Goal: Task Accomplishment & Management: Manage account settings

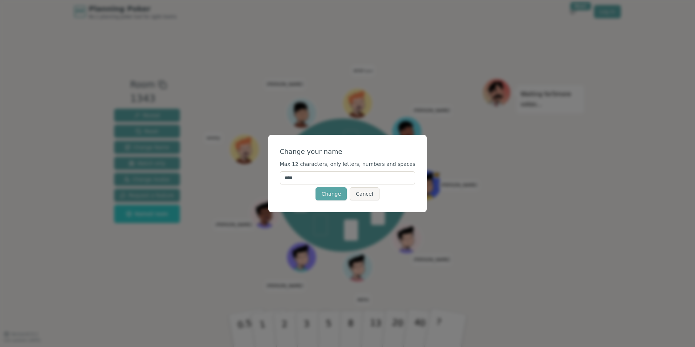
drag, startPoint x: 315, startPoint y: 178, endPoint x: 266, endPoint y: 174, distance: 49.2
click at [266, 174] on div "Change your name Max 12 characters, only letters, numbers and spaces **** Chang…" at bounding box center [347, 173] width 695 height 347
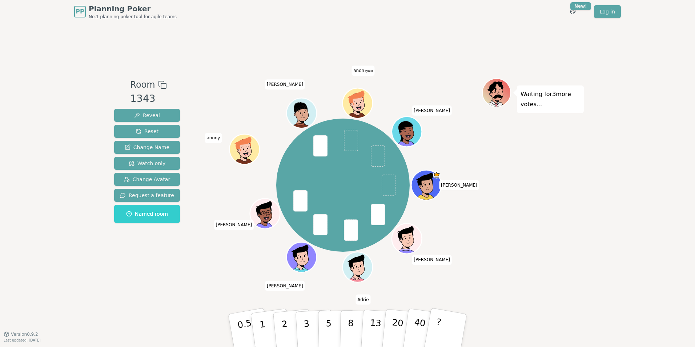
click at [362, 103] on icon at bounding box center [358, 102] width 29 height 3
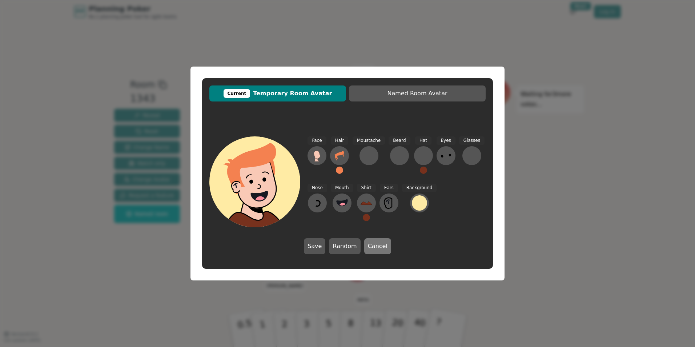
drag, startPoint x: 376, startPoint y: 247, endPoint x: 267, endPoint y: 244, distance: 108.4
click at [375, 247] on button "Cancel" at bounding box center [377, 246] width 27 height 16
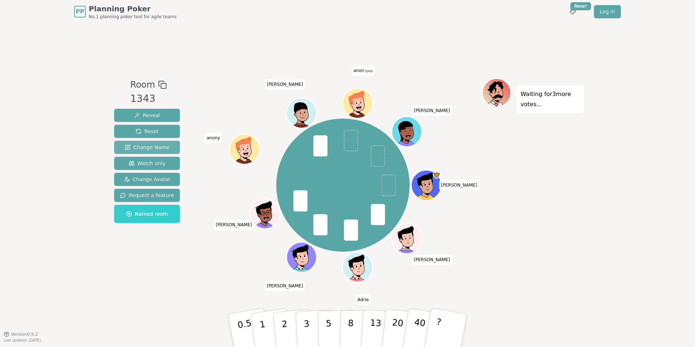
click at [148, 149] on span "Change Name" at bounding box center [147, 147] width 45 height 7
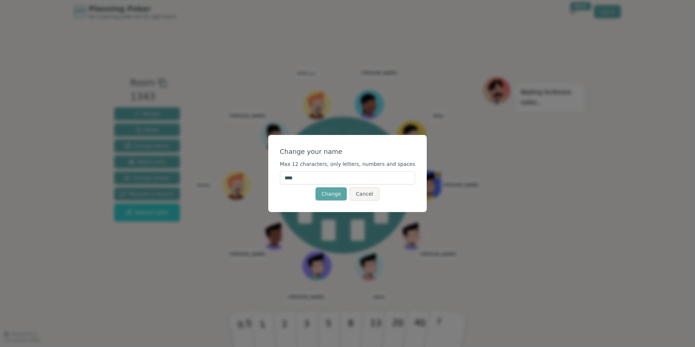
drag, startPoint x: 330, startPoint y: 178, endPoint x: 258, endPoint y: 176, distance: 71.7
click at [258, 176] on div "Change your name Max 12 characters, only letters, numbers and spaces **** Chang…" at bounding box center [347, 173] width 695 height 347
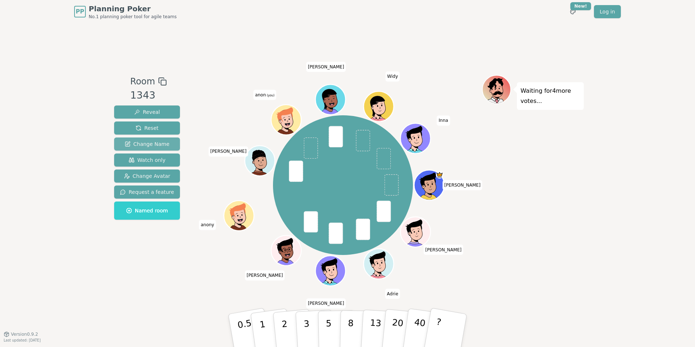
click at [160, 142] on span "Change Name" at bounding box center [147, 143] width 45 height 7
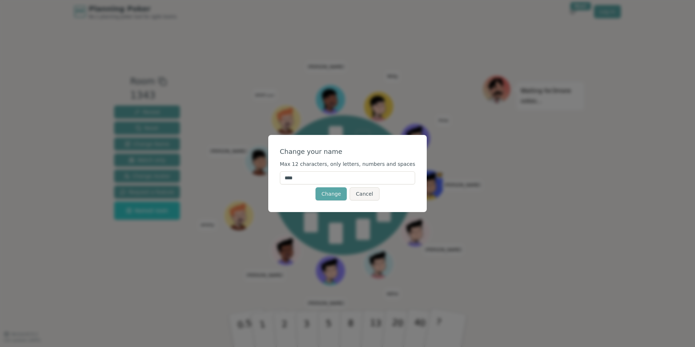
drag, startPoint x: 311, startPoint y: 178, endPoint x: 259, endPoint y: 178, distance: 51.7
click at [259, 178] on div "Change your name Max 12 characters, only letters, numbers and spaces **** Chang…" at bounding box center [347, 173] width 695 height 347
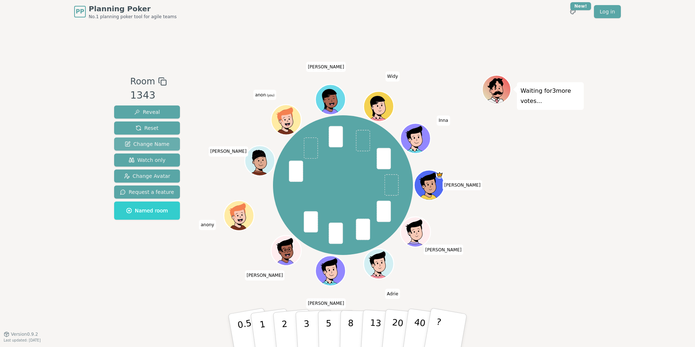
click at [160, 144] on span "Change Name" at bounding box center [147, 143] width 45 height 7
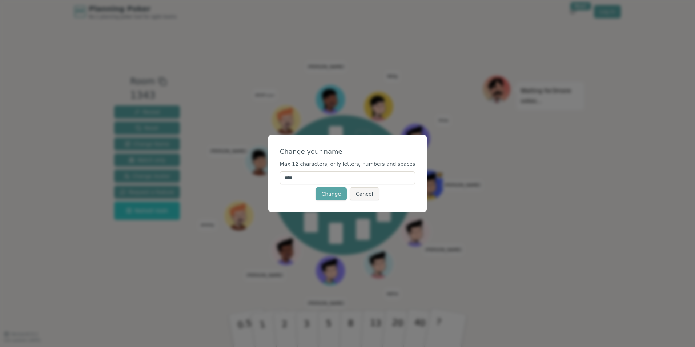
click at [307, 179] on input "****" at bounding box center [348, 177] width 136 height 13
type input "*"
type input "*******"
drag, startPoint x: 337, startPoint y: 193, endPoint x: 338, endPoint y: 198, distance: 5.1
click at [338, 193] on button "Change" at bounding box center [331, 193] width 31 height 13
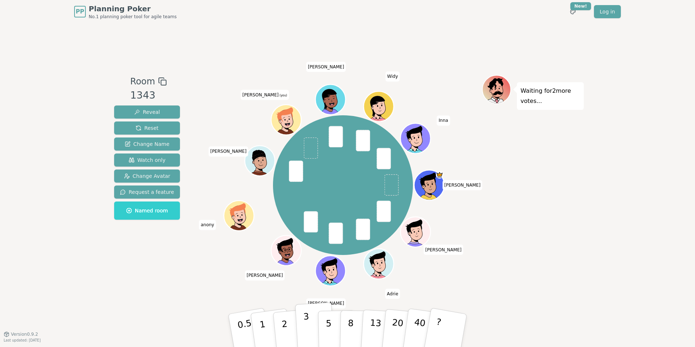
click at [314, 326] on button "3" at bounding box center [315, 330] width 40 height 57
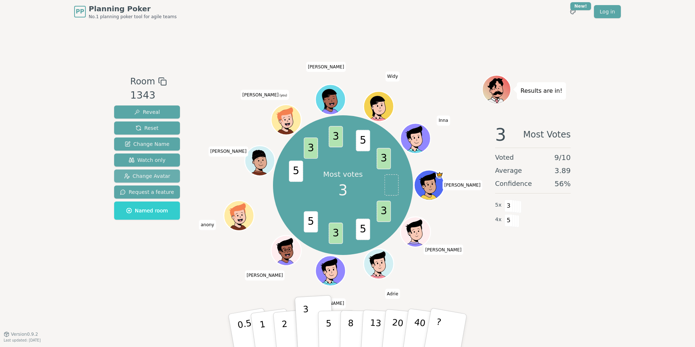
click at [151, 176] on span "Change Avatar" at bounding box center [147, 175] width 47 height 7
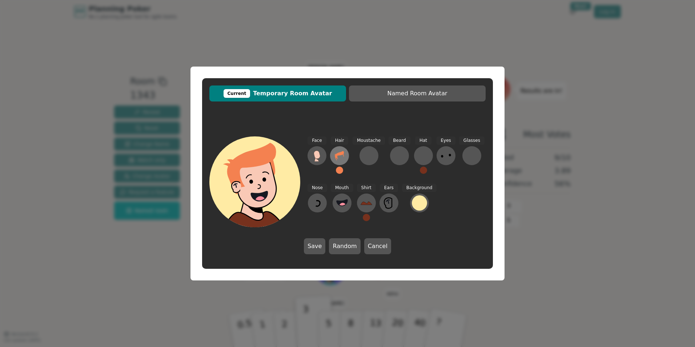
click at [342, 155] on icon at bounding box center [339, 155] width 9 height 9
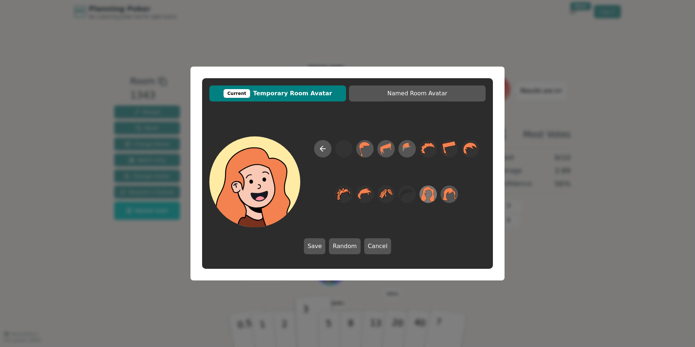
click at [432, 194] on icon at bounding box center [429, 194] width 14 height 15
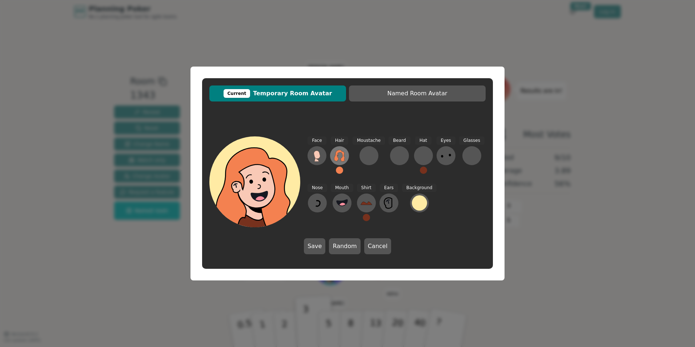
click at [342, 156] on icon at bounding box center [340, 156] width 12 height 12
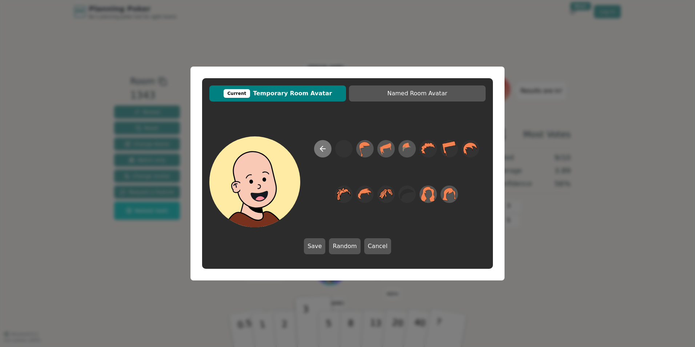
click at [324, 150] on icon at bounding box center [323, 148] width 9 height 9
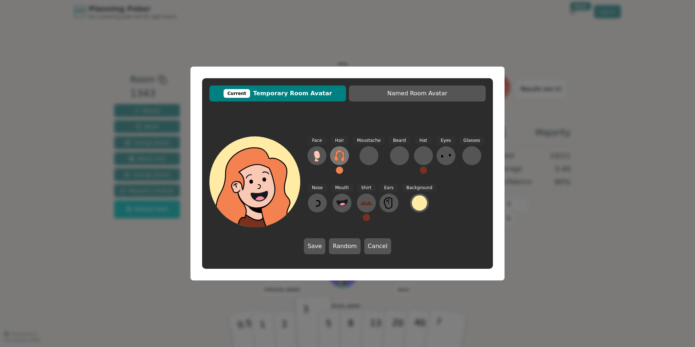
drag, startPoint x: 340, startPoint y: 163, endPoint x: 342, endPoint y: 158, distance: 4.5
click at [342, 158] on button at bounding box center [339, 155] width 19 height 19
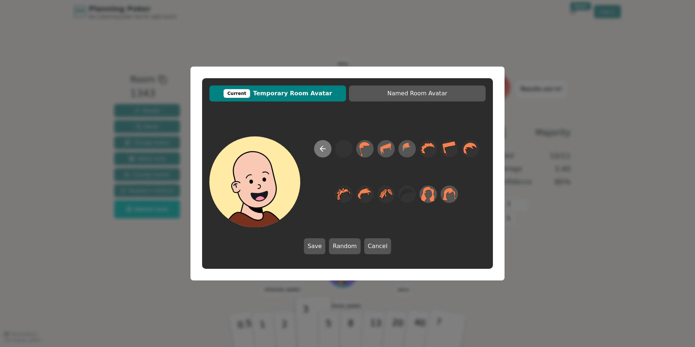
click at [323, 152] on icon at bounding box center [323, 148] width 9 height 9
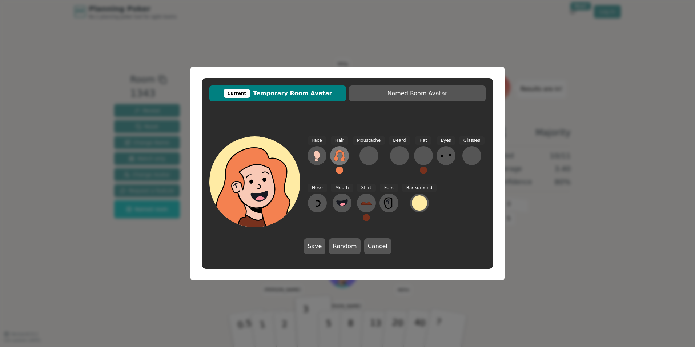
click at [340, 160] on icon at bounding box center [340, 156] width 12 height 12
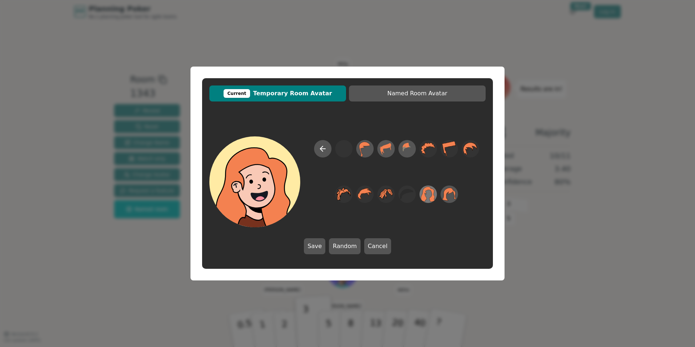
click at [428, 201] on icon at bounding box center [428, 194] width 14 height 16
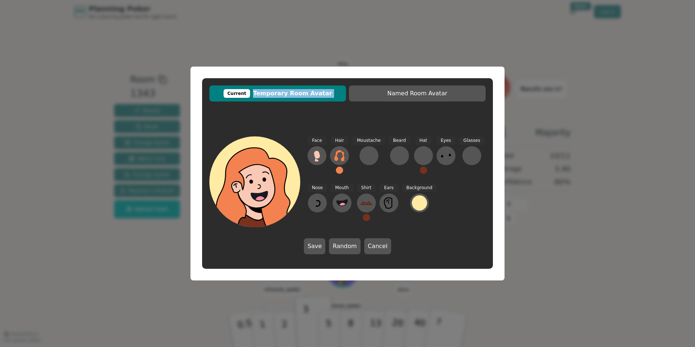
drag, startPoint x: 308, startPoint y: 71, endPoint x: 355, endPoint y: 67, distance: 47.5
click at [355, 67] on div "Current Temporary Room Avatar Named Room Avatar Face Hair Moustache [PERSON_NAM…" at bounding box center [348, 174] width 314 height 214
drag, startPoint x: 320, startPoint y: 248, endPoint x: 272, endPoint y: 279, distance: 57.3
click at [275, 279] on div "Current Temporary Room Avatar Named Room Avatar Face Hair Moustache [PERSON_NAM…" at bounding box center [348, 174] width 314 height 214
click at [345, 156] on icon at bounding box center [340, 156] width 12 height 12
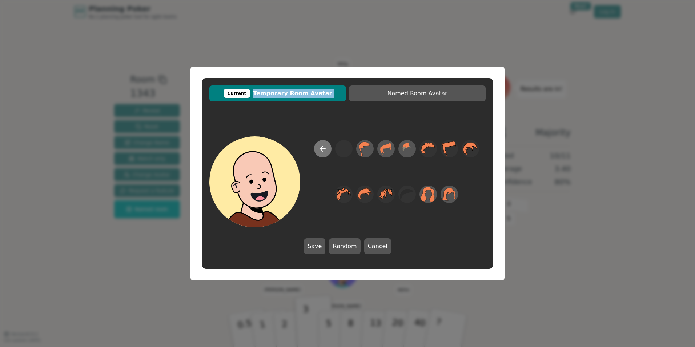
click at [326, 149] on icon at bounding box center [323, 148] width 9 height 9
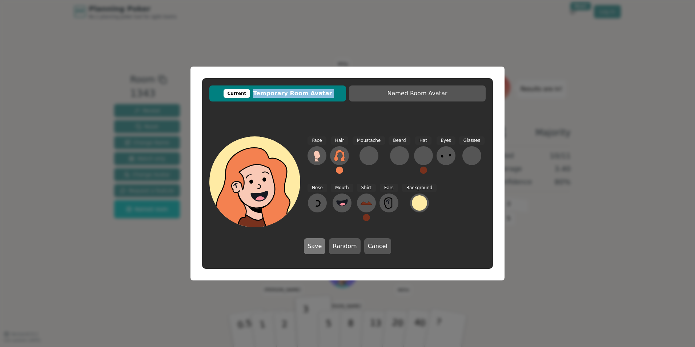
click at [320, 247] on button "Save" at bounding box center [314, 246] width 21 height 16
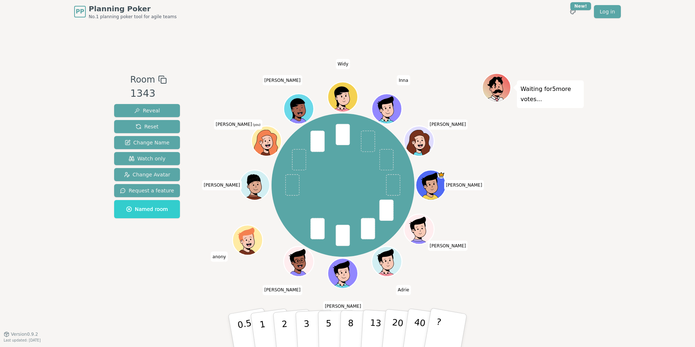
drag, startPoint x: 328, startPoint y: 334, endPoint x: 573, endPoint y: 313, distance: 245.0
click at [573, 320] on div "Room 1343 Reveal Reset Change Name Watch only Change Avatar Request a feature N…" at bounding box center [347, 178] width 473 height 311
drag, startPoint x: 331, startPoint y: 325, endPoint x: 325, endPoint y: 366, distance: 41.2
click at [325, 347] on html "PP Planning Poker No.1 planning poker tool for agile teams Toggle theme New! Lo…" at bounding box center [347, 173] width 695 height 347
click at [332, 326] on button "5" at bounding box center [336, 330] width 37 height 55
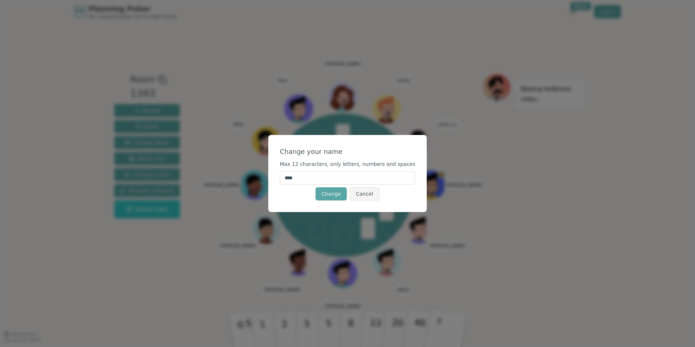
drag, startPoint x: 306, startPoint y: 179, endPoint x: 241, endPoint y: 173, distance: 64.6
click at [241, 173] on div "Change your name Max 12 characters, only letters, numbers and spaces **** Chang…" at bounding box center [347, 173] width 695 height 347
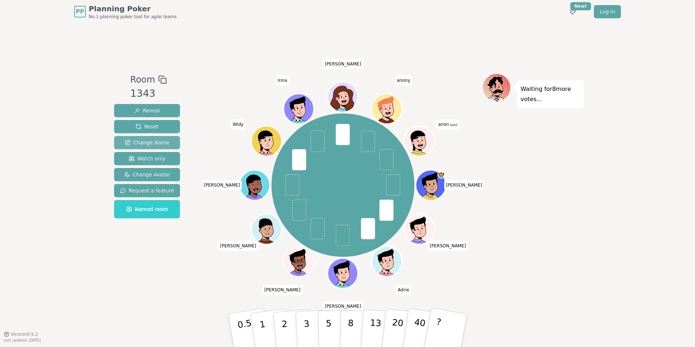
click at [156, 144] on span "Change Name" at bounding box center [147, 142] width 45 height 7
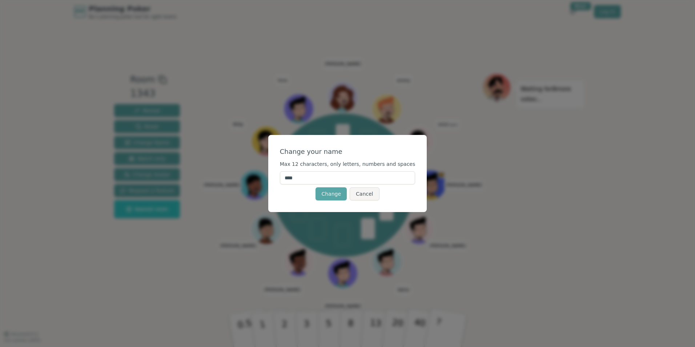
click at [328, 176] on input "****" at bounding box center [348, 177] width 136 height 13
type input "*"
type input "*******"
click at [338, 194] on button "Change" at bounding box center [331, 193] width 31 height 13
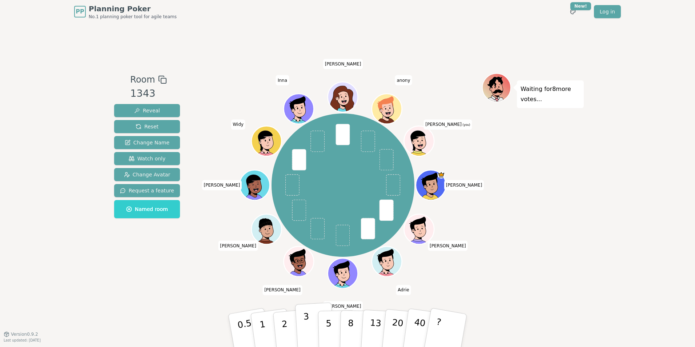
click at [305, 335] on p "3" at bounding box center [307, 331] width 8 height 40
